Goal: Task Accomplishment & Management: Manage account settings

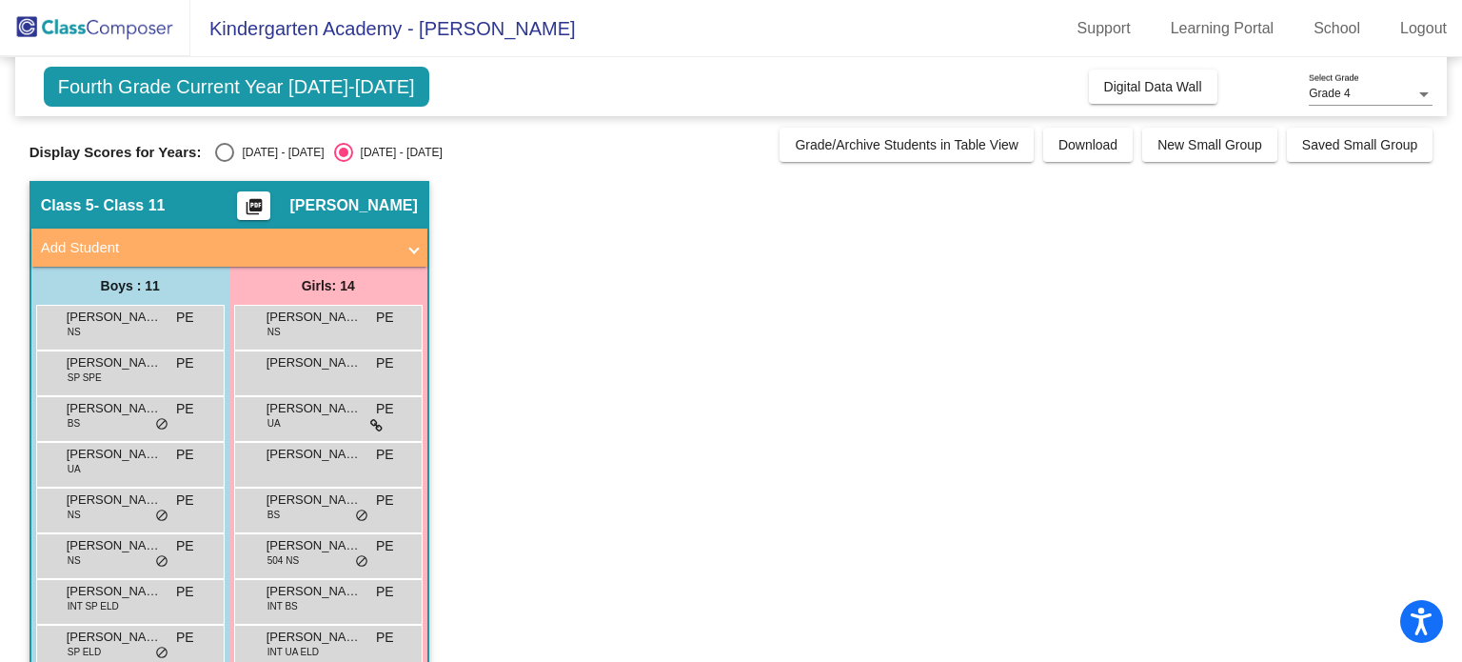
click at [228, 148] on div "Select an option" at bounding box center [224, 152] width 19 height 19
click at [225, 162] on input "[DATE] - [DATE]" at bounding box center [224, 162] width 1 height 1
radio input "true"
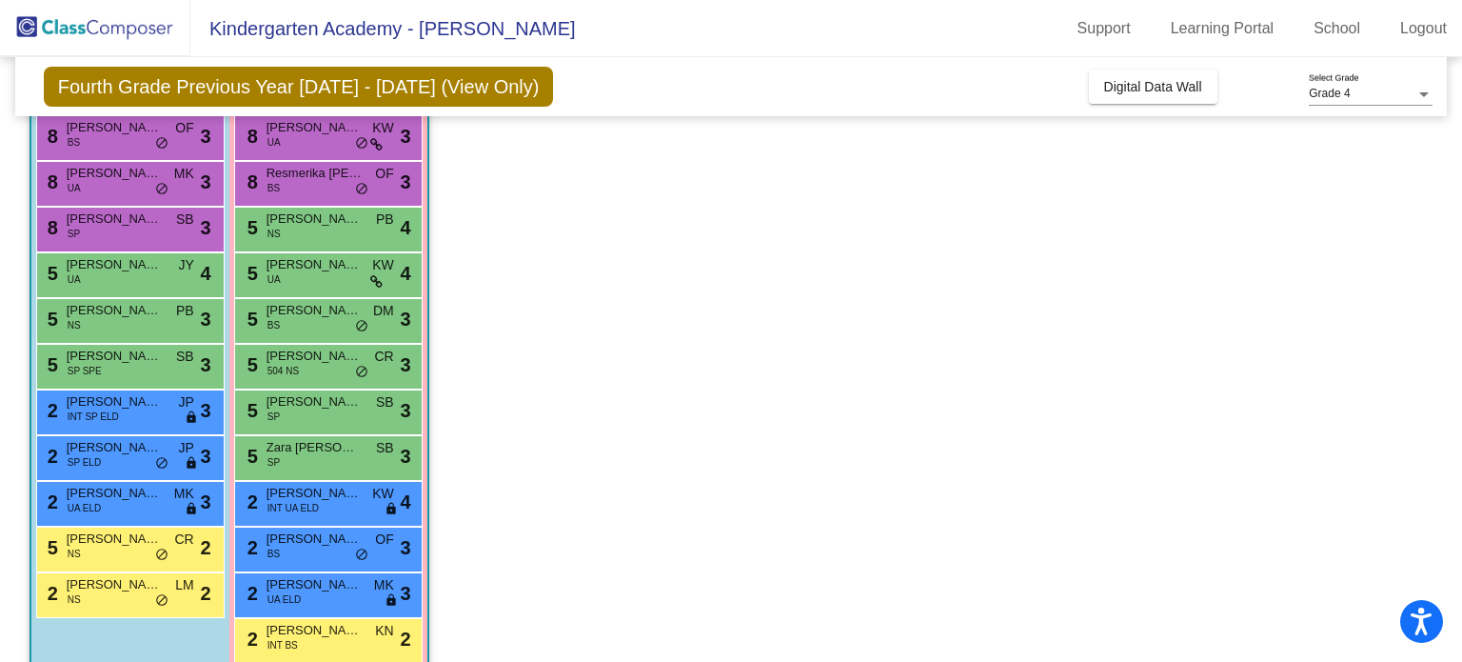
scroll to position [247, 0]
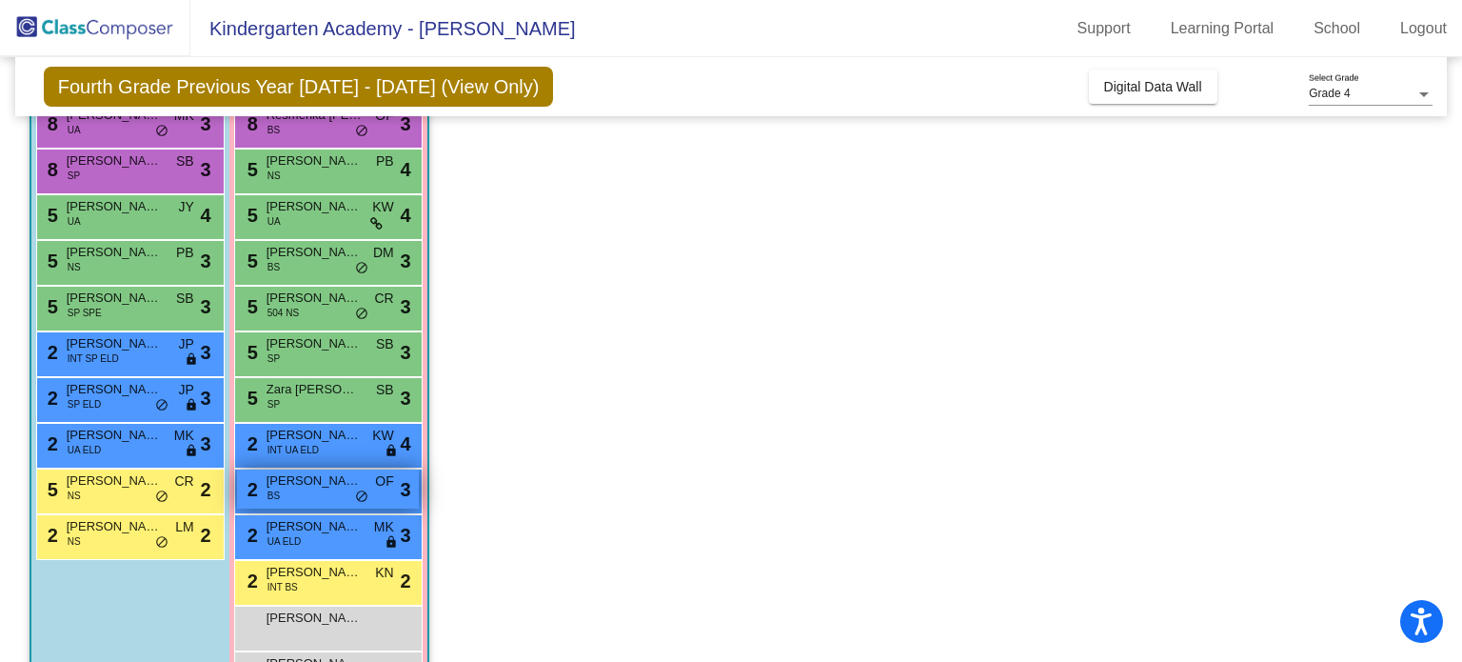
click at [308, 501] on div "2 [PERSON_NAME] BS OF lock do_not_disturb_alt 3" at bounding box center [328, 488] width 182 height 39
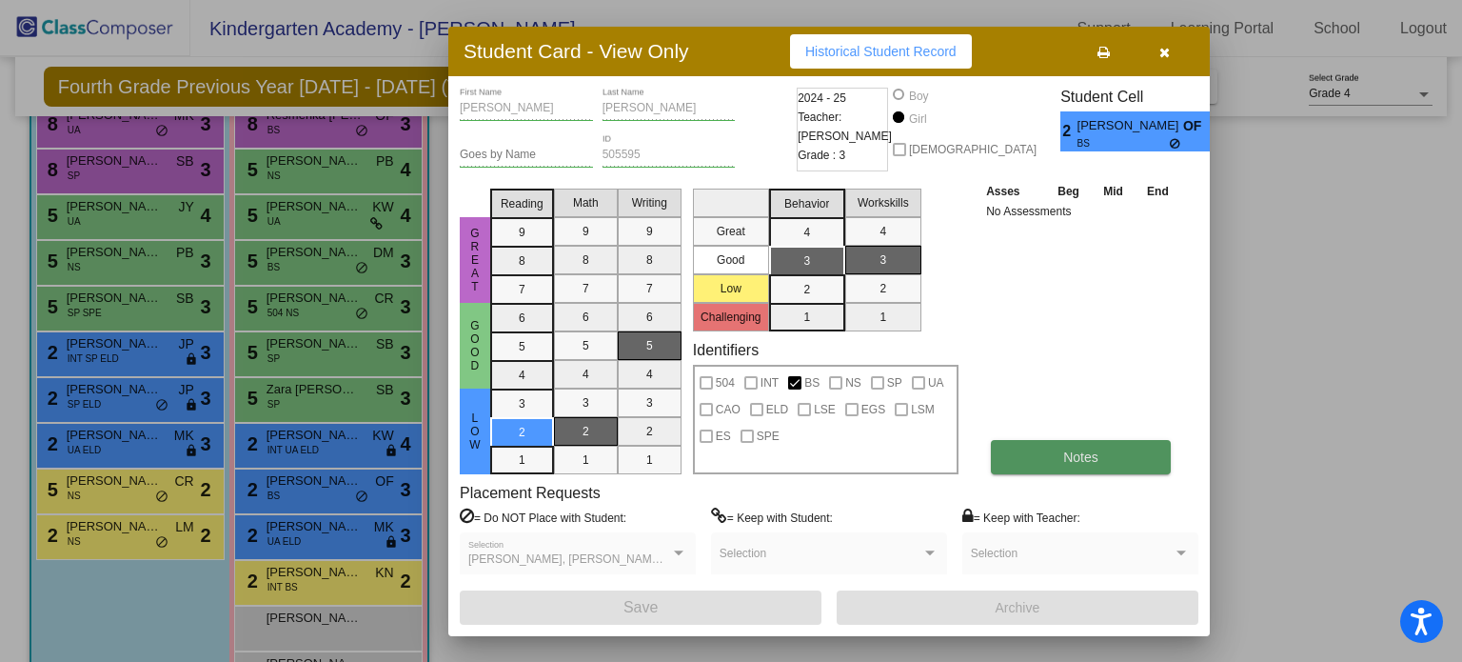
click at [1051, 456] on button "Notes" at bounding box center [1081, 457] width 180 height 34
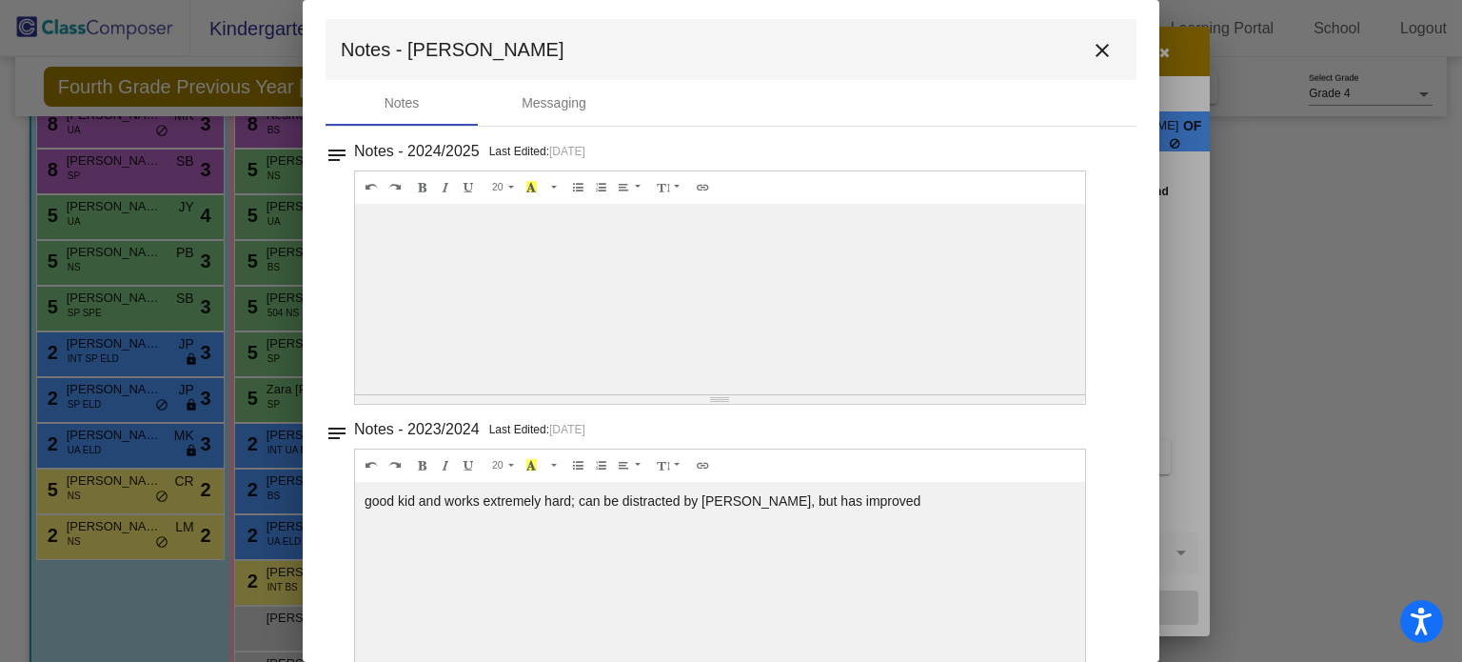
scroll to position [0, 0]
click at [1098, 63] on mat-icon "close" at bounding box center [1102, 54] width 23 height 23
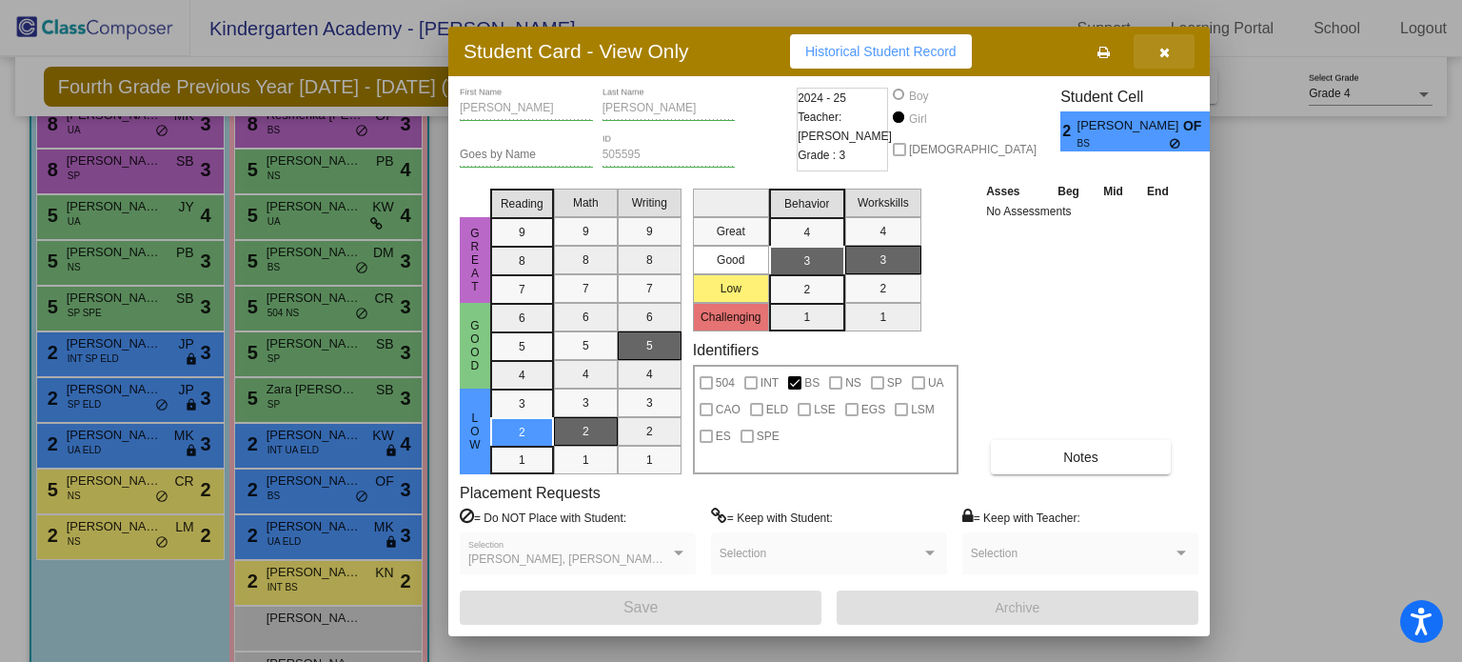
click at [1160, 58] on icon "button" at bounding box center [1164, 52] width 10 height 13
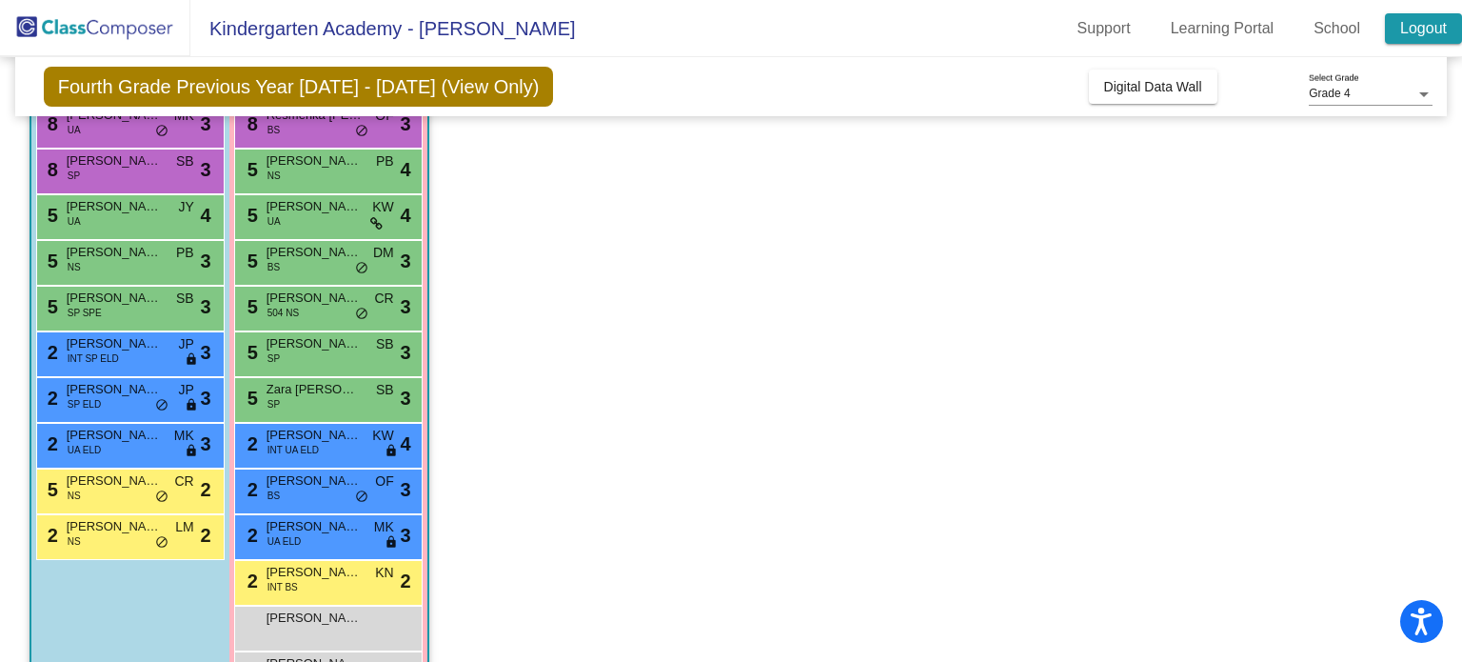
click at [1436, 36] on link "Logout" at bounding box center [1423, 28] width 77 height 30
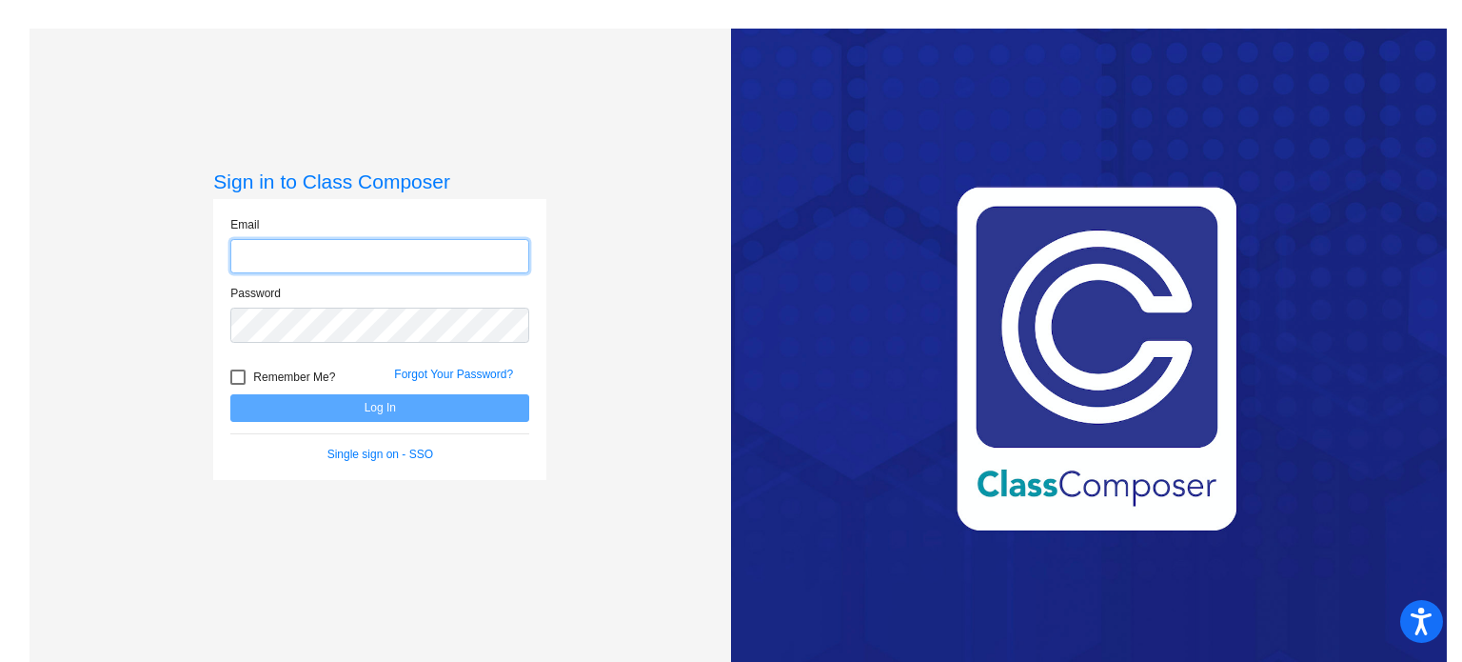
type input "[PERSON_NAME][EMAIL_ADDRESS][DOMAIN_NAME]"
